Goal: Information Seeking & Learning: Learn about a topic

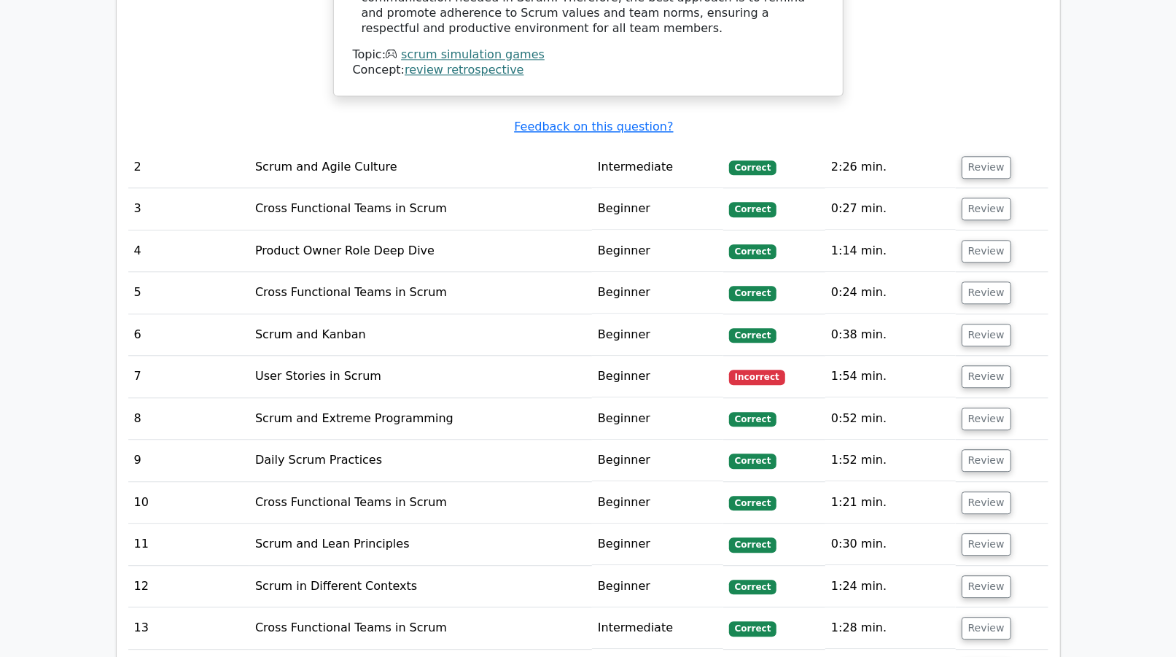
scroll to position [2252, 0]
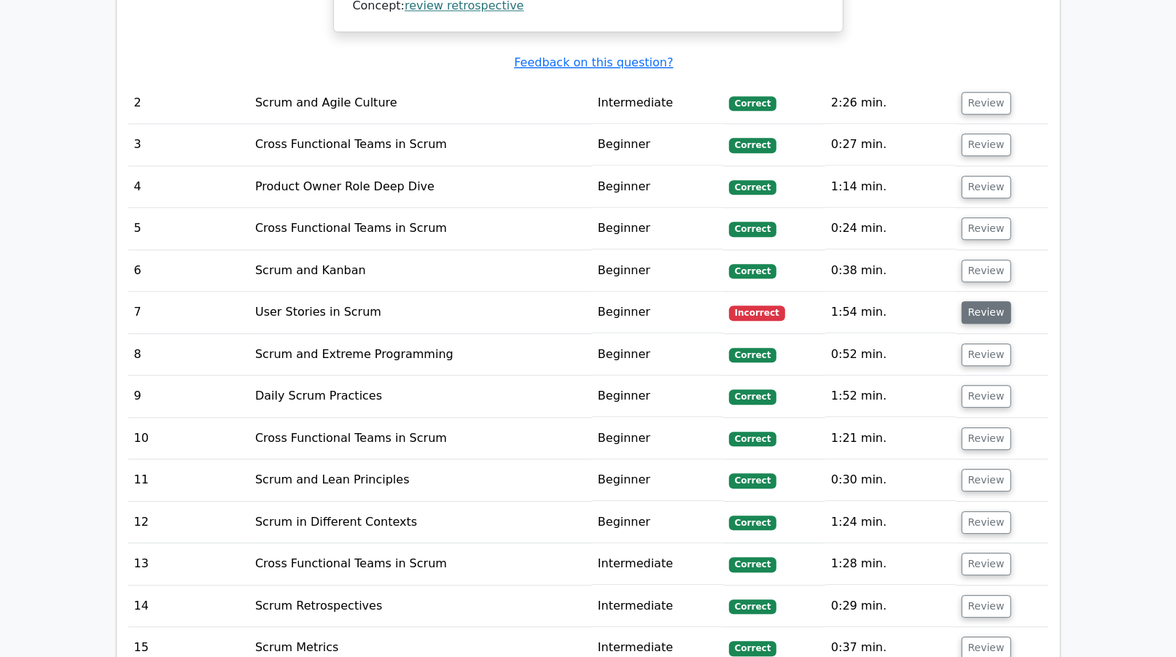
click at [992, 301] on button "Review" at bounding box center [987, 312] width 50 height 23
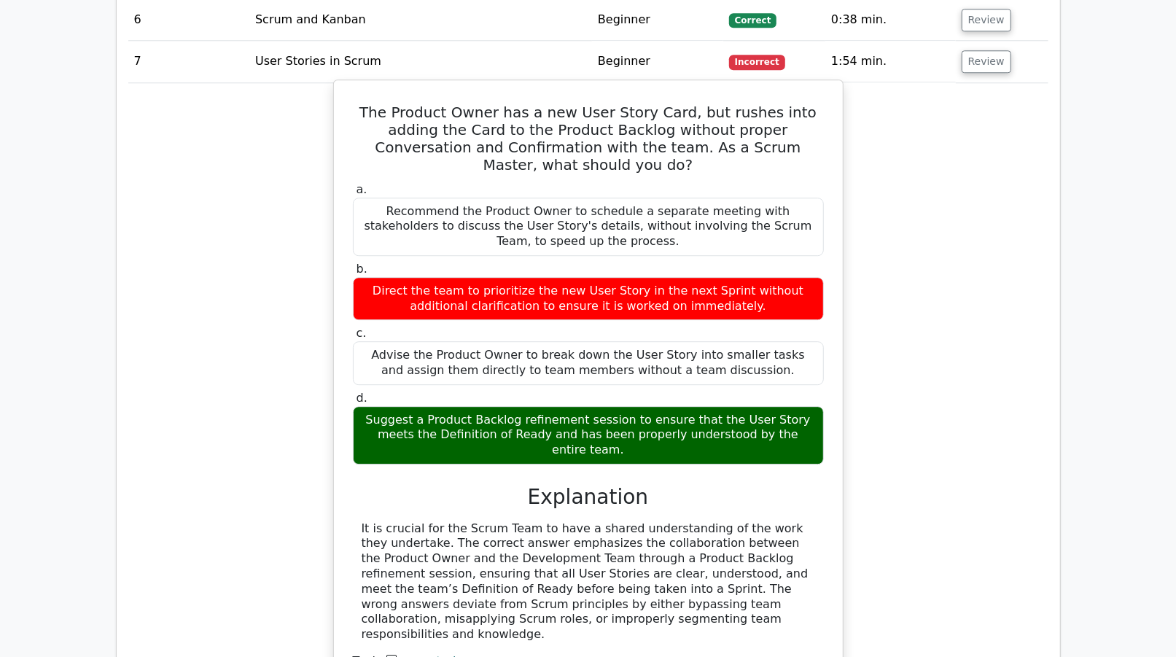
scroll to position [2505, 0]
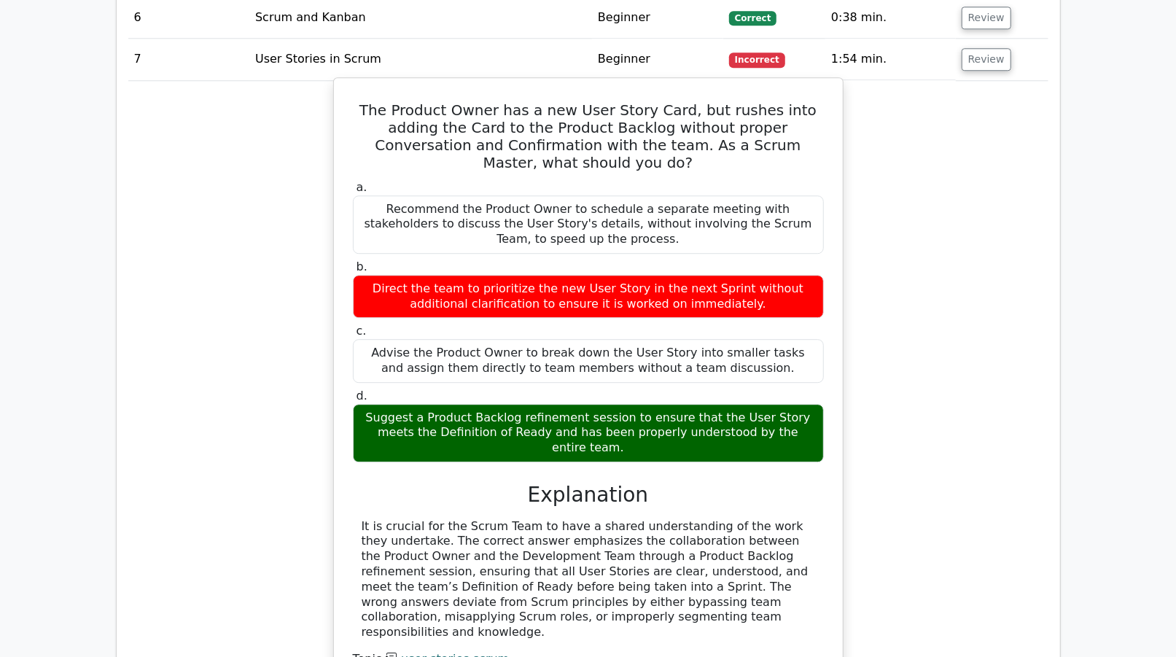
click at [750, 403] on div "a. Recommend the Product Owner to schedule a separate meeting with stakeholders…" at bounding box center [588, 429] width 474 height 505
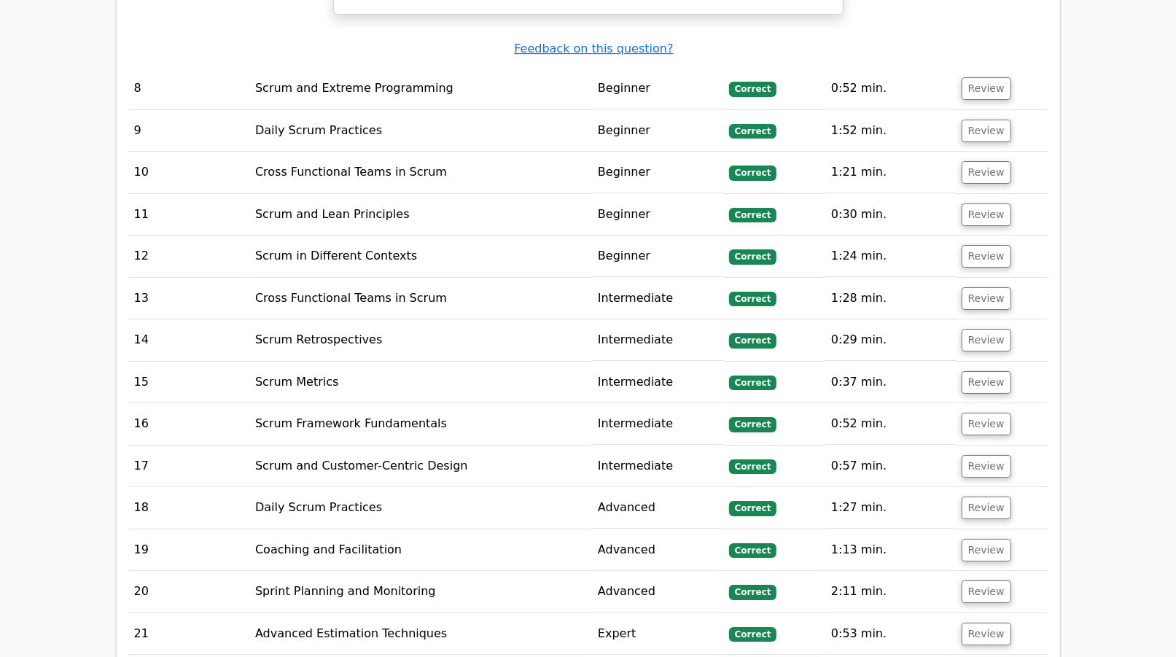
scroll to position [3677, 0]
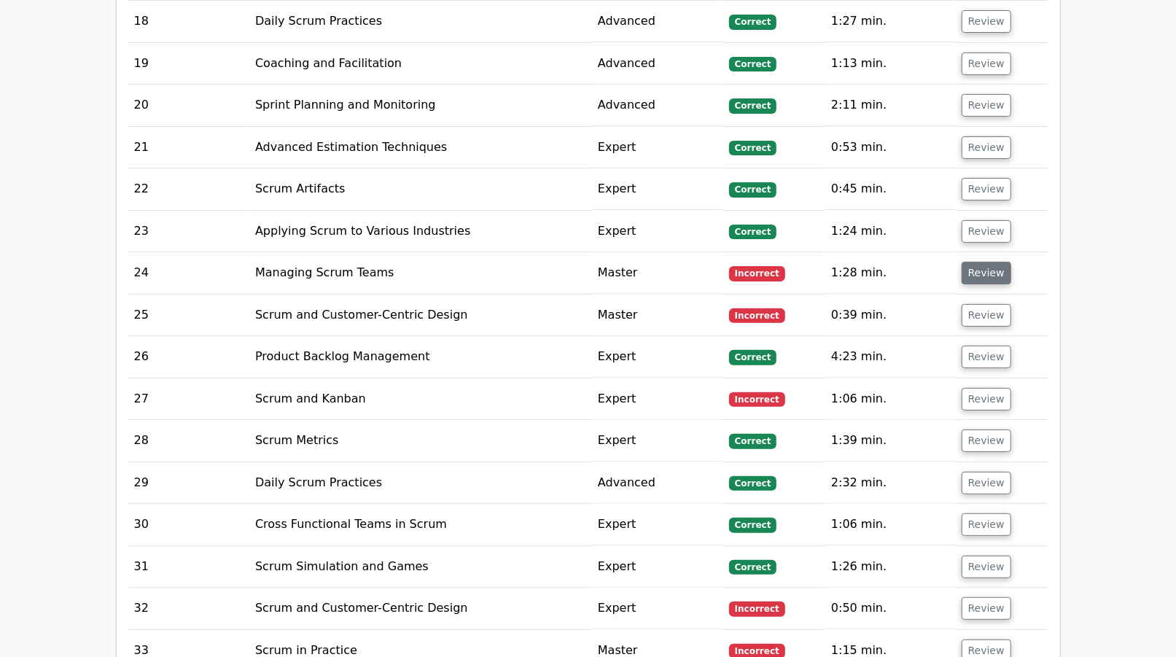
click at [972, 262] on button "Review" at bounding box center [987, 273] width 50 height 23
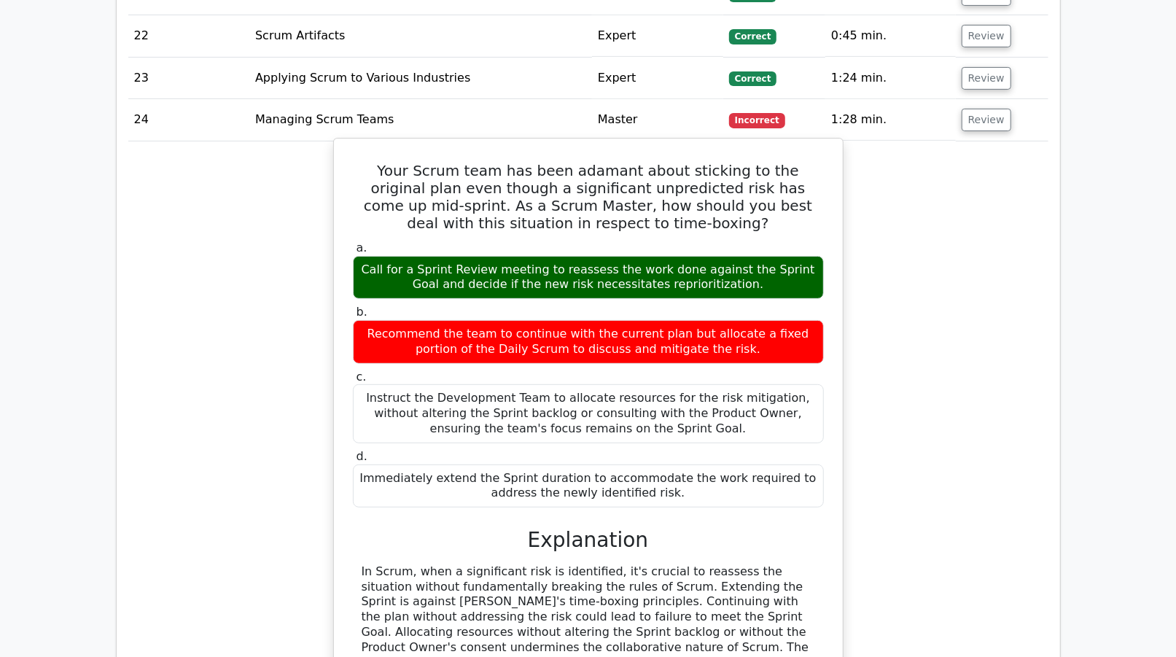
scroll to position [3872, 0]
